Goal: Check status: Check status

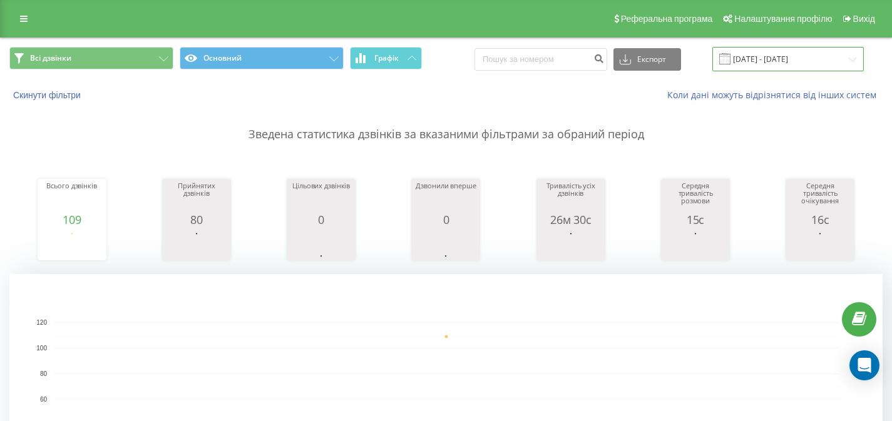
click at [760, 62] on input "[DATE] - [DATE]" at bounding box center [789, 59] width 152 height 24
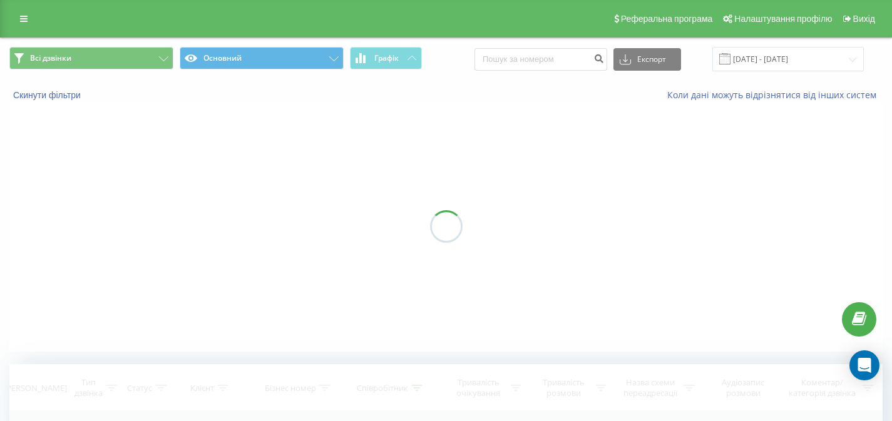
click at [607, 254] on div at bounding box center [446, 226] width 874 height 251
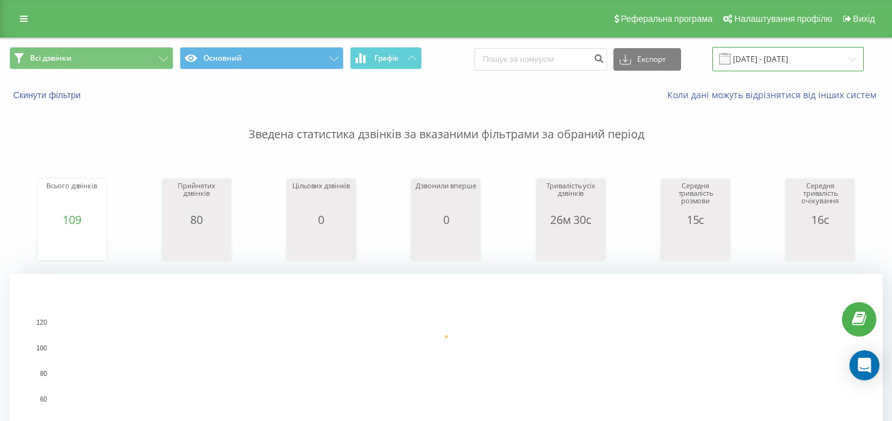
drag, startPoint x: 792, startPoint y: 53, endPoint x: 787, endPoint y: 68, distance: 16.1
click at [792, 53] on input "[DATE] - [DATE]" at bounding box center [789, 59] width 152 height 24
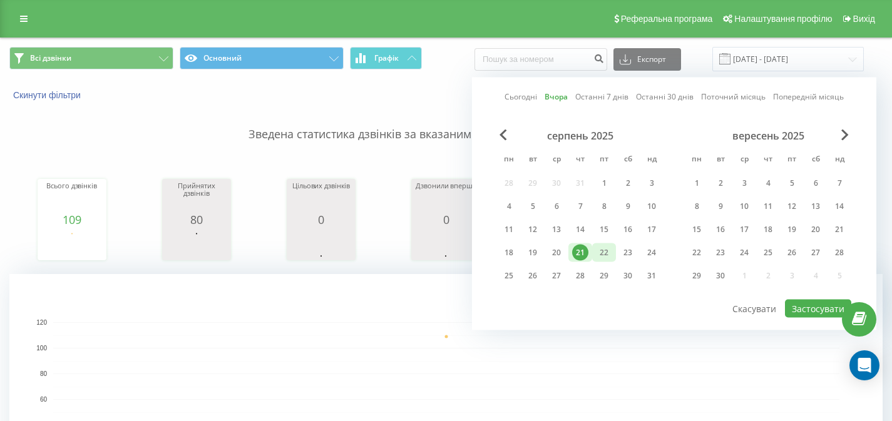
click at [607, 250] on div "22" at bounding box center [604, 253] width 16 height 16
click at [810, 305] on button "Застосувати" at bounding box center [818, 309] width 66 height 18
type input "22.08.2025 - 22.08.2025"
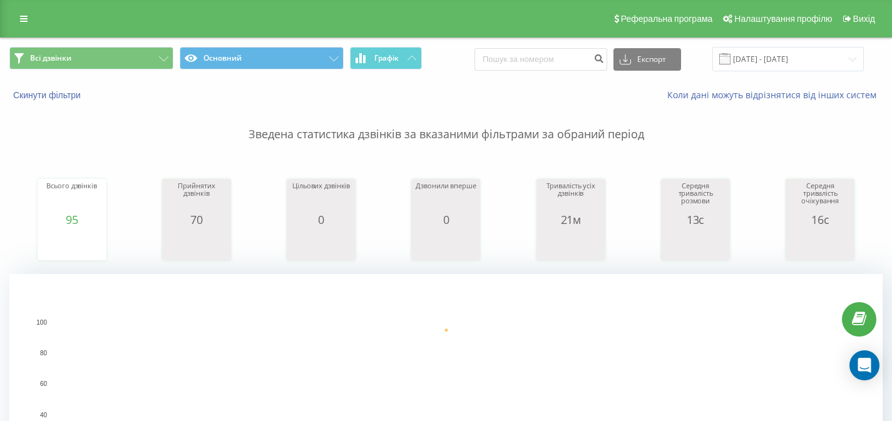
drag, startPoint x: 383, startPoint y: 287, endPoint x: 442, endPoint y: 318, distance: 66.4
click at [384, 287] on rect "A chart." at bounding box center [446, 399] width 874 height 251
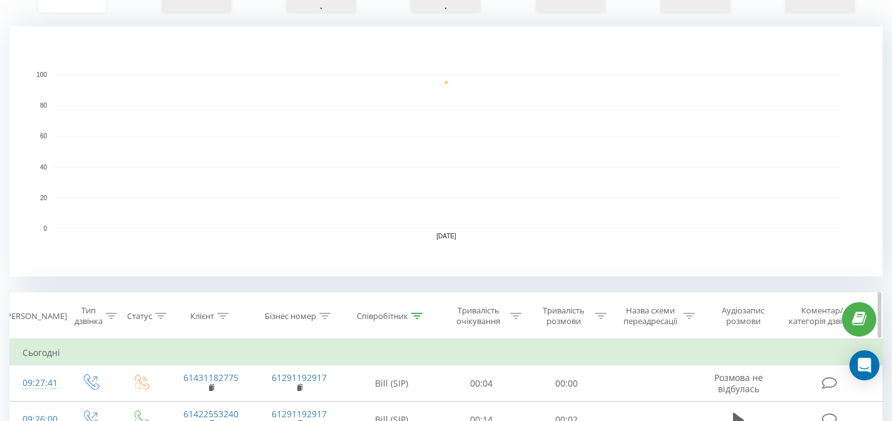
click at [413, 320] on div at bounding box center [416, 316] width 11 height 11
click at [378, 398] on input "Bill" at bounding box center [391, 406] width 110 height 22
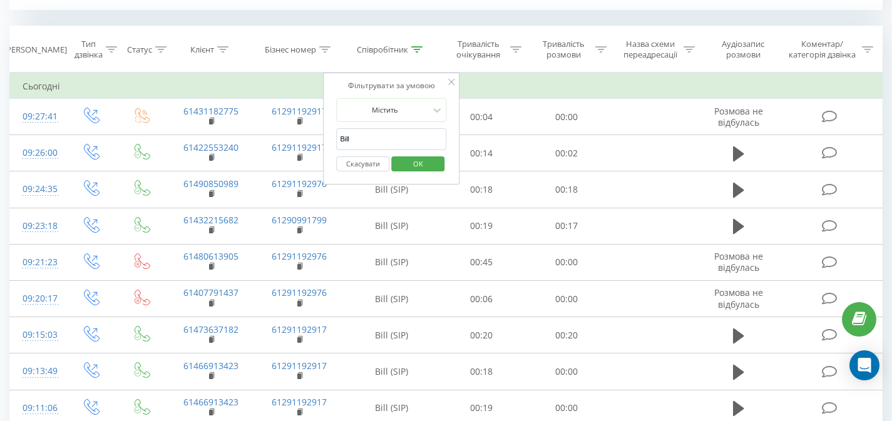
click at [417, 167] on span "OK" at bounding box center [418, 163] width 35 height 19
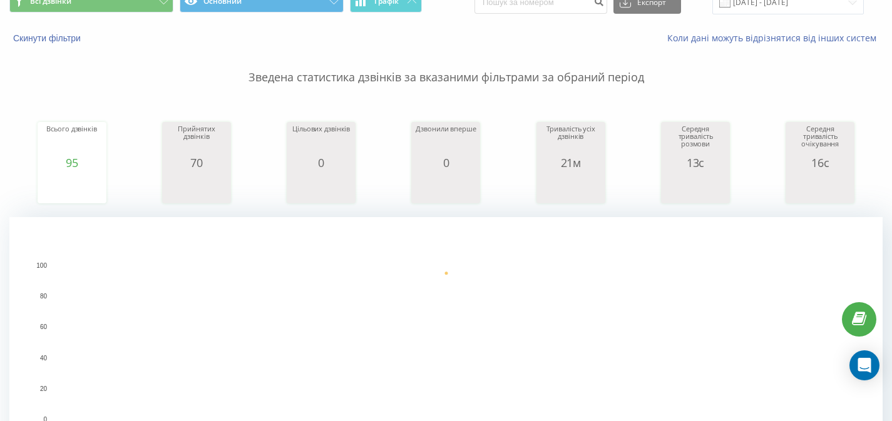
scroll to position [0, 0]
